Goal: Transaction & Acquisition: Obtain resource

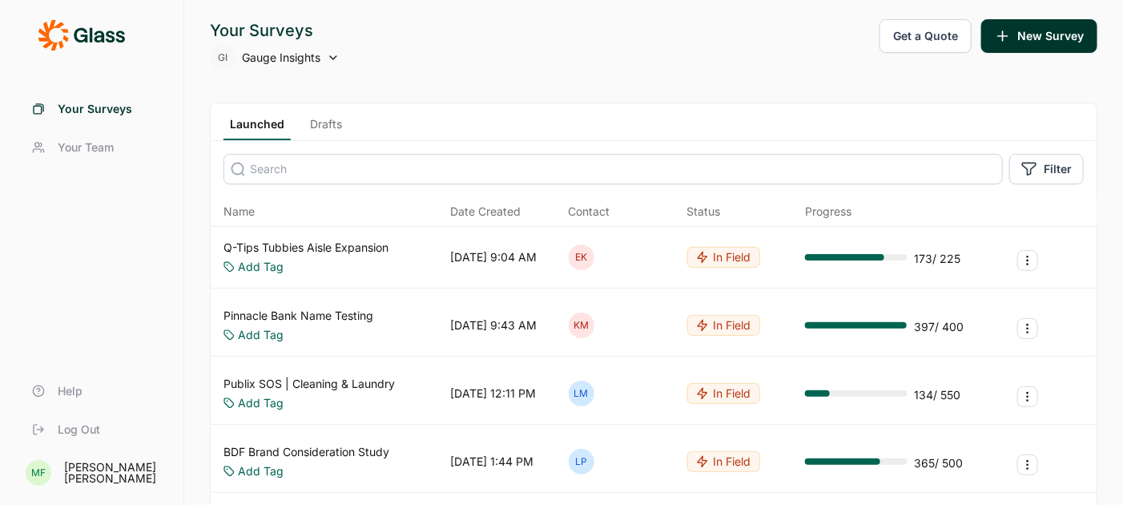
click at [913, 32] on button "Get a Quote" at bounding box center [926, 36] width 92 height 34
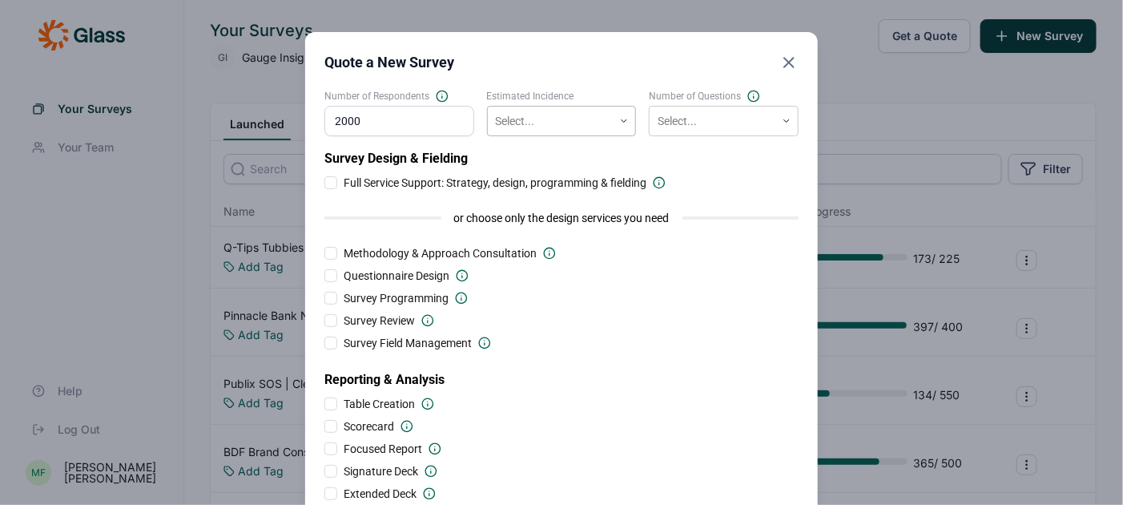
click at [502, 119] on div at bounding box center [551, 121] width 110 height 20
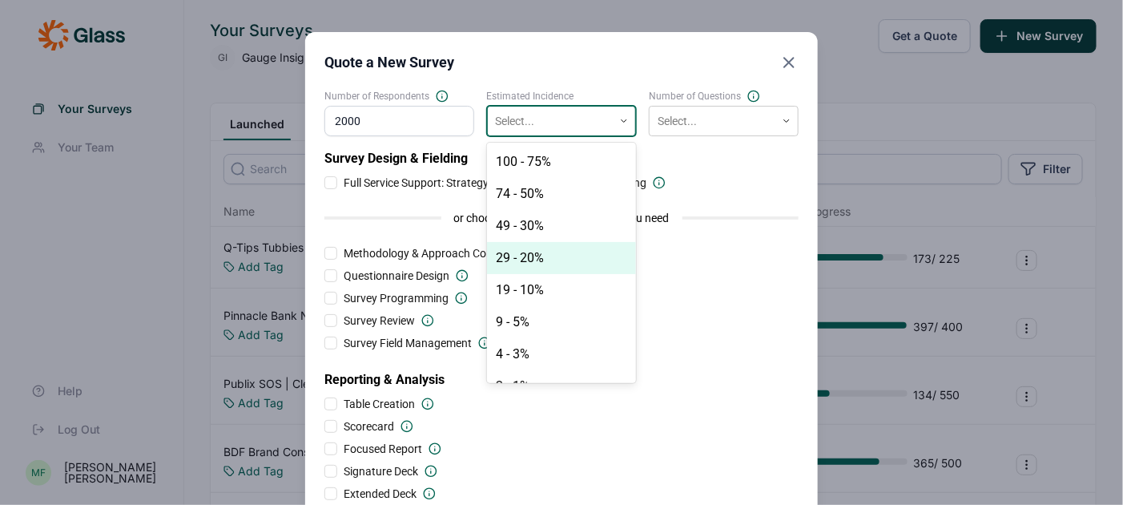
click at [529, 263] on div "29 - 20%" at bounding box center [562, 258] width 150 height 32
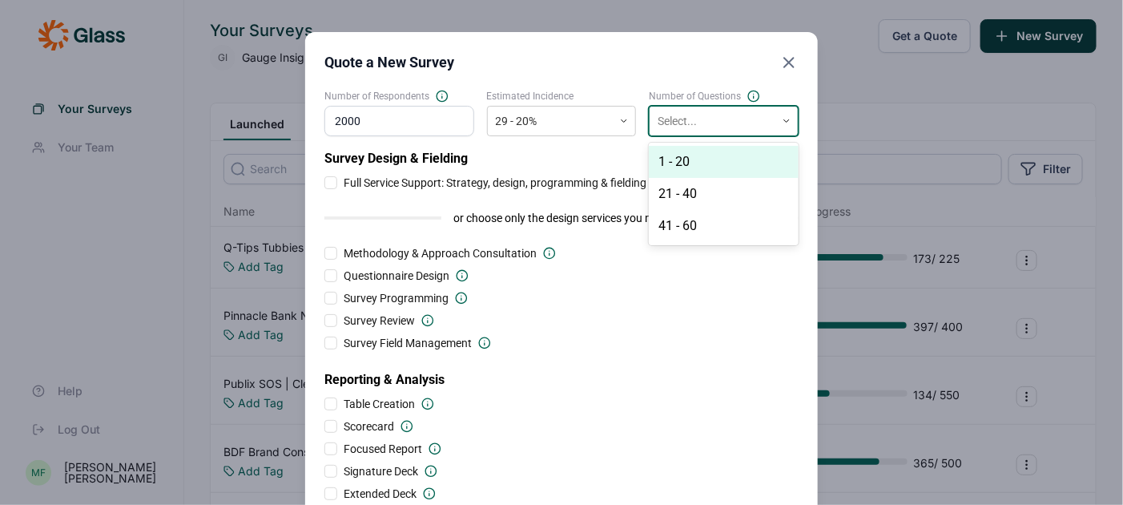
click at [690, 119] on div at bounding box center [713, 121] width 110 height 20
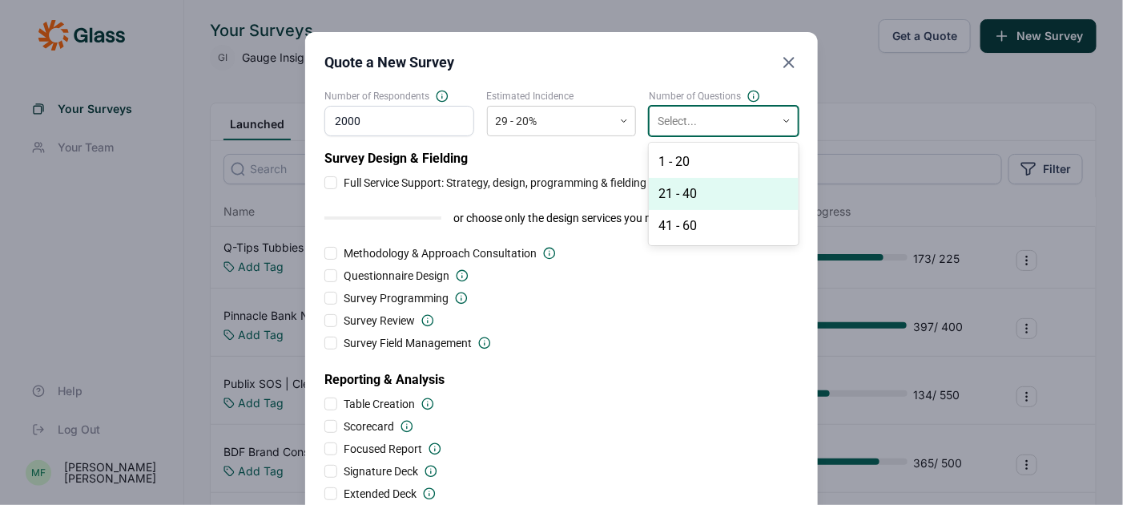
click at [693, 200] on div "21 - 40" at bounding box center [724, 194] width 150 height 32
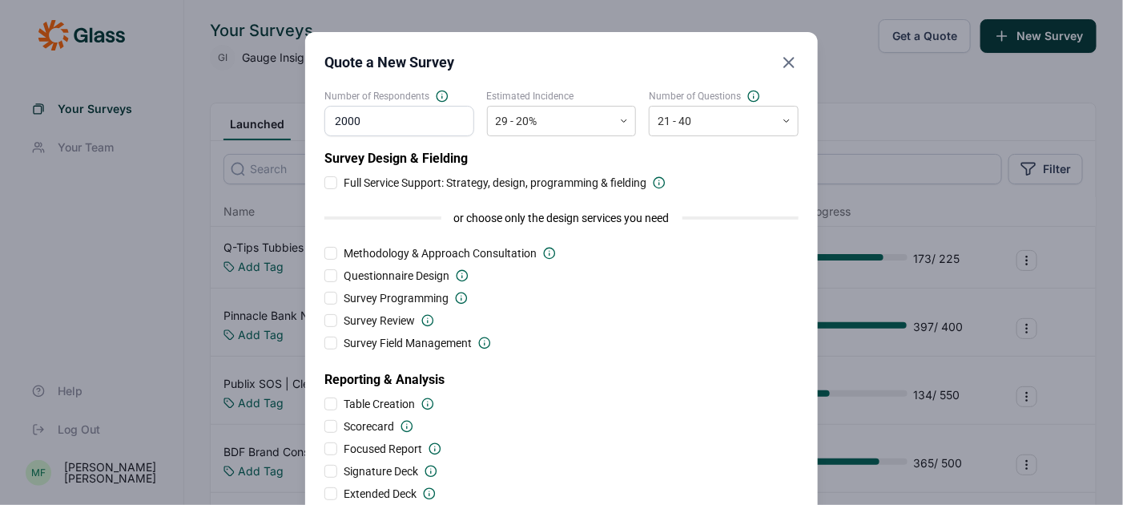
click at [339, 121] on input "2000" at bounding box center [399, 121] width 150 height 30
type input "1000"
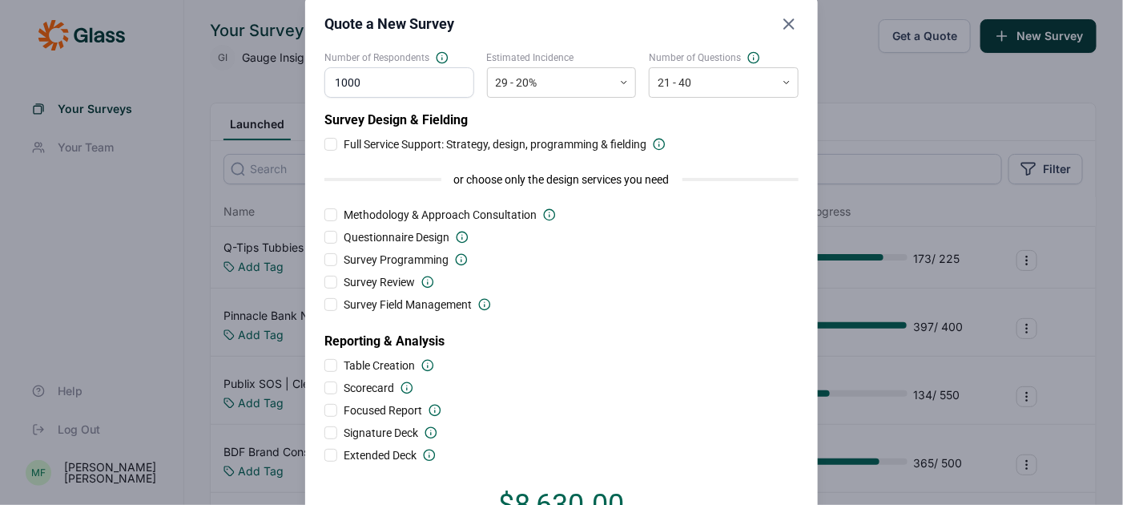
scroll to position [27, 0]
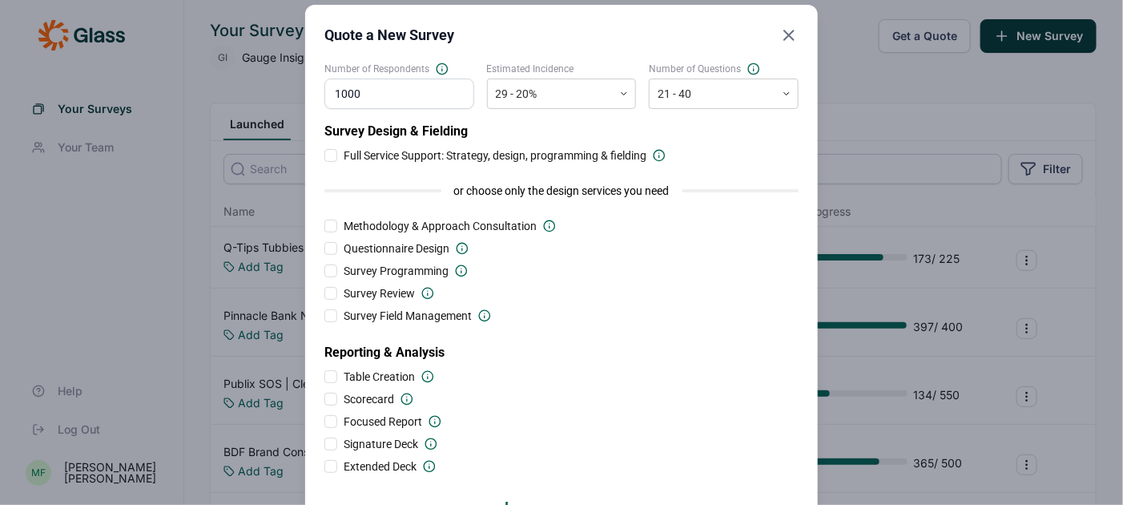
click at [331, 416] on div at bounding box center [330, 421] width 13 height 13
click at [324, 421] on input "Focused Report" at bounding box center [324, 421] width 0 height 0
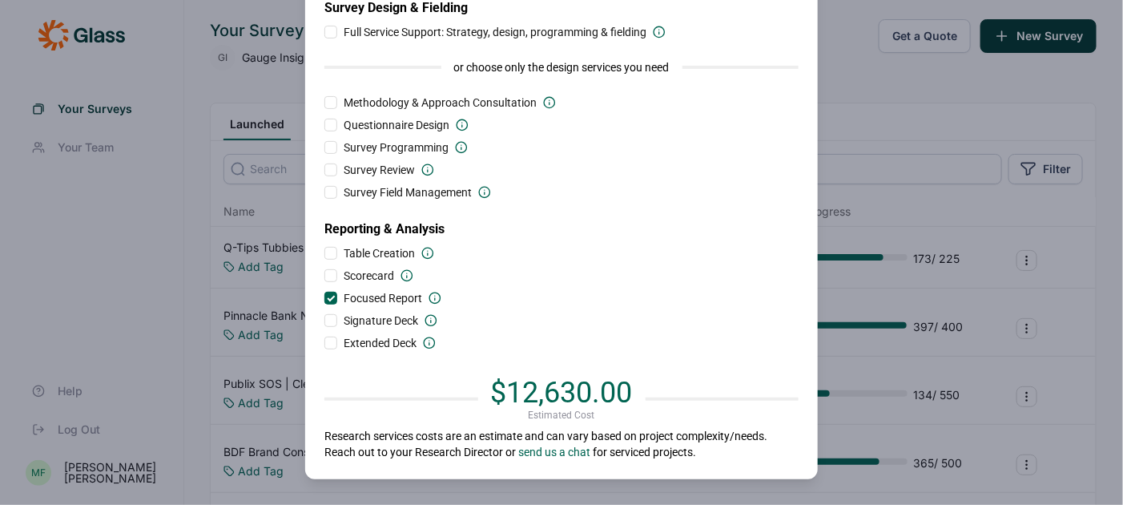
scroll to position [156, 0]
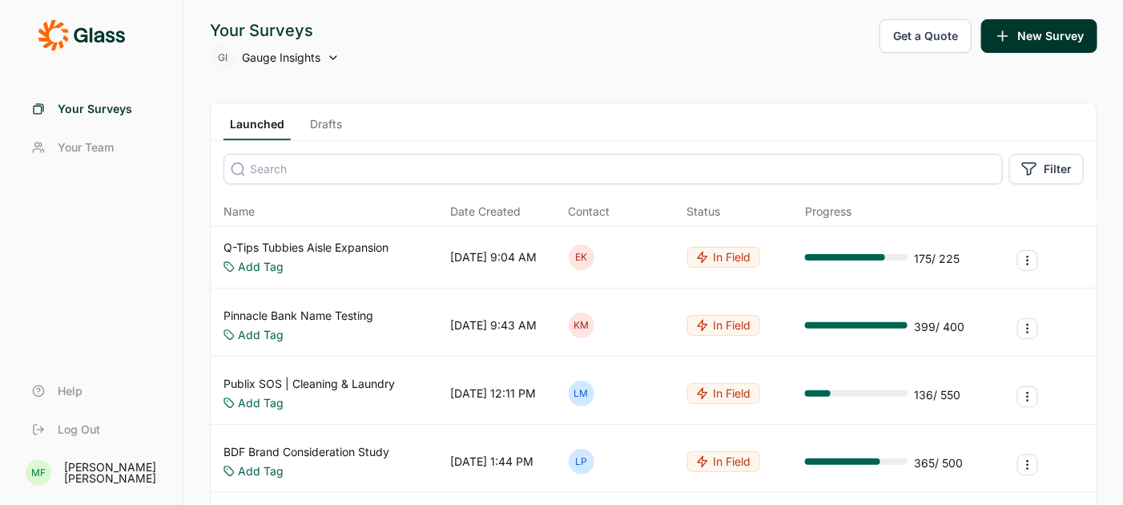
click at [940, 30] on button "Get a Quote" at bounding box center [926, 36] width 92 height 34
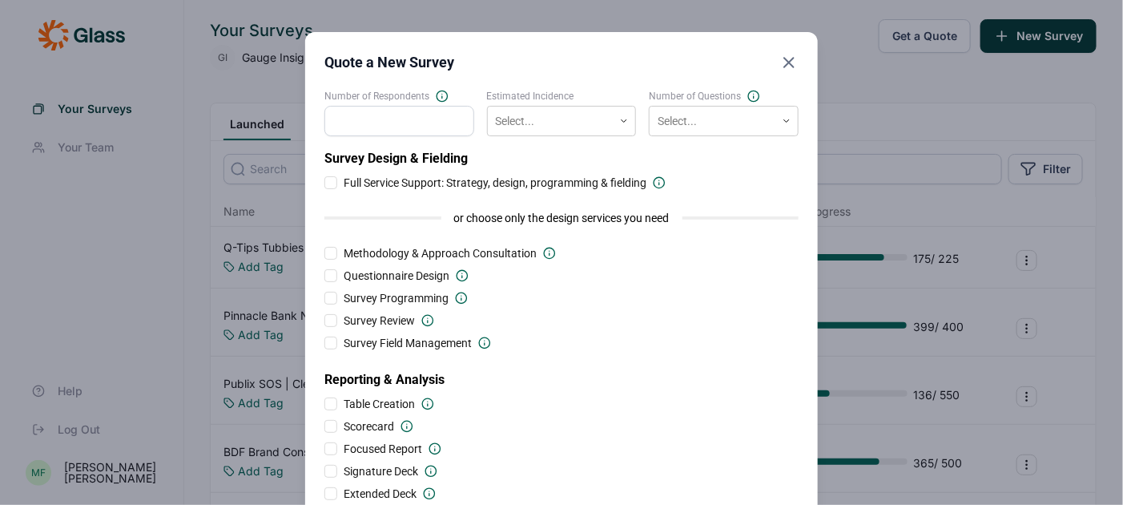
click at [788, 58] on icon "Close" at bounding box center [789, 62] width 19 height 19
